Goal: Information Seeking & Learning: Learn about a topic

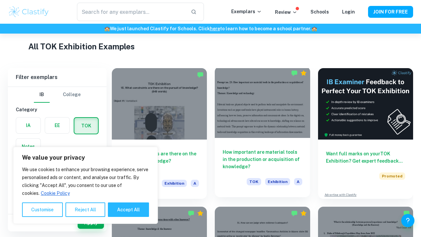
scroll to position [144, 0]
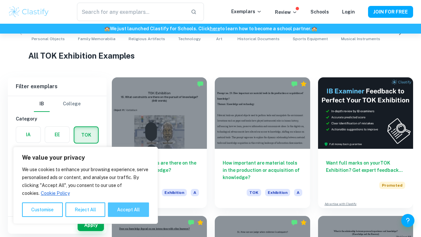
click at [123, 211] on button "Accept All" at bounding box center [128, 209] width 41 height 14
checkbox input "true"
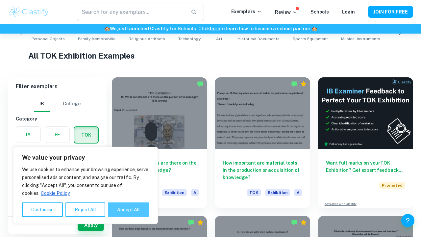
checkbox input "true"
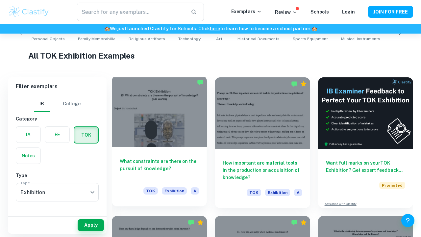
click at [154, 150] on div "What constraints are there on the pursuit of knowledge? TOK Exhibition A" at bounding box center [159, 176] width 95 height 59
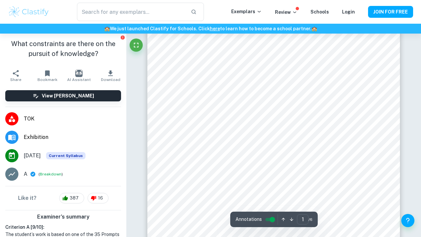
scroll to position [24, 0]
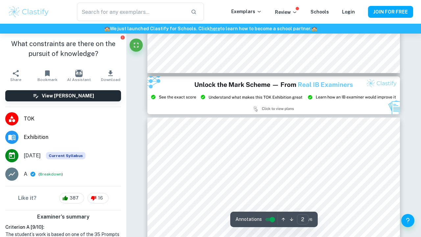
type input "3"
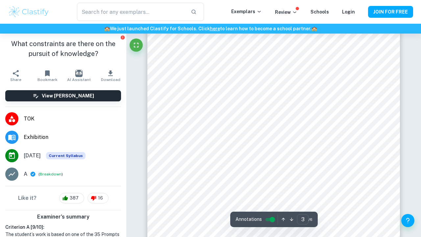
scroll to position [760, 0]
click at [61, 141] on span "Exhibition" at bounding box center [72, 137] width 97 height 8
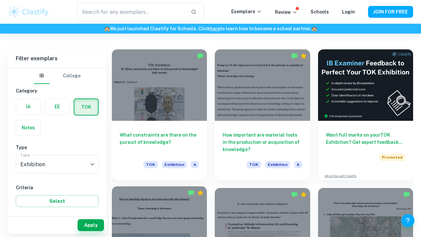
scroll to position [188, 0]
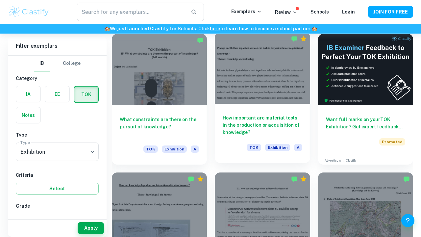
click at [238, 109] on div "How important are material tools in the production or acquisition of knowledge?…" at bounding box center [262, 133] width 95 height 59
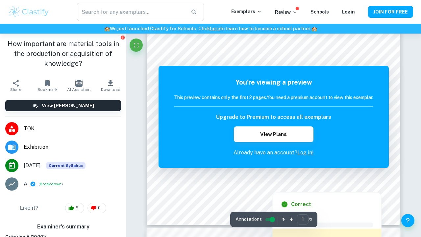
scroll to position [176, 0]
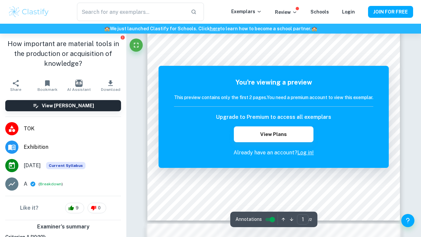
click at [57, 124] on li "TOK" at bounding box center [63, 128] width 126 height 18
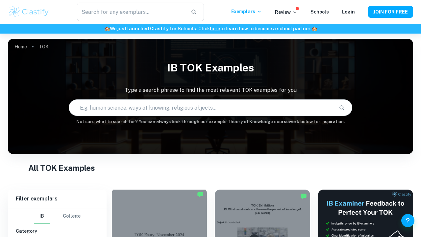
scroll to position [203, 0]
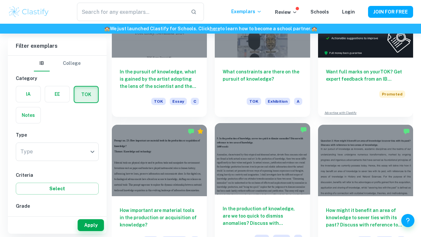
click at [223, 197] on div "In the production of knowledge, are we too quick to dismiss anomalies? Discuss …" at bounding box center [262, 223] width 95 height 59
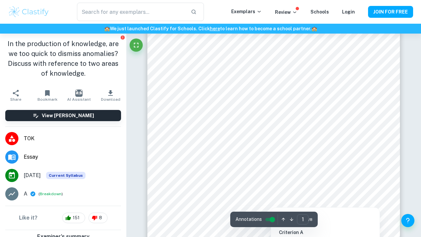
scroll to position [39, 0]
